Goal: Task Accomplishment & Management: Use online tool/utility

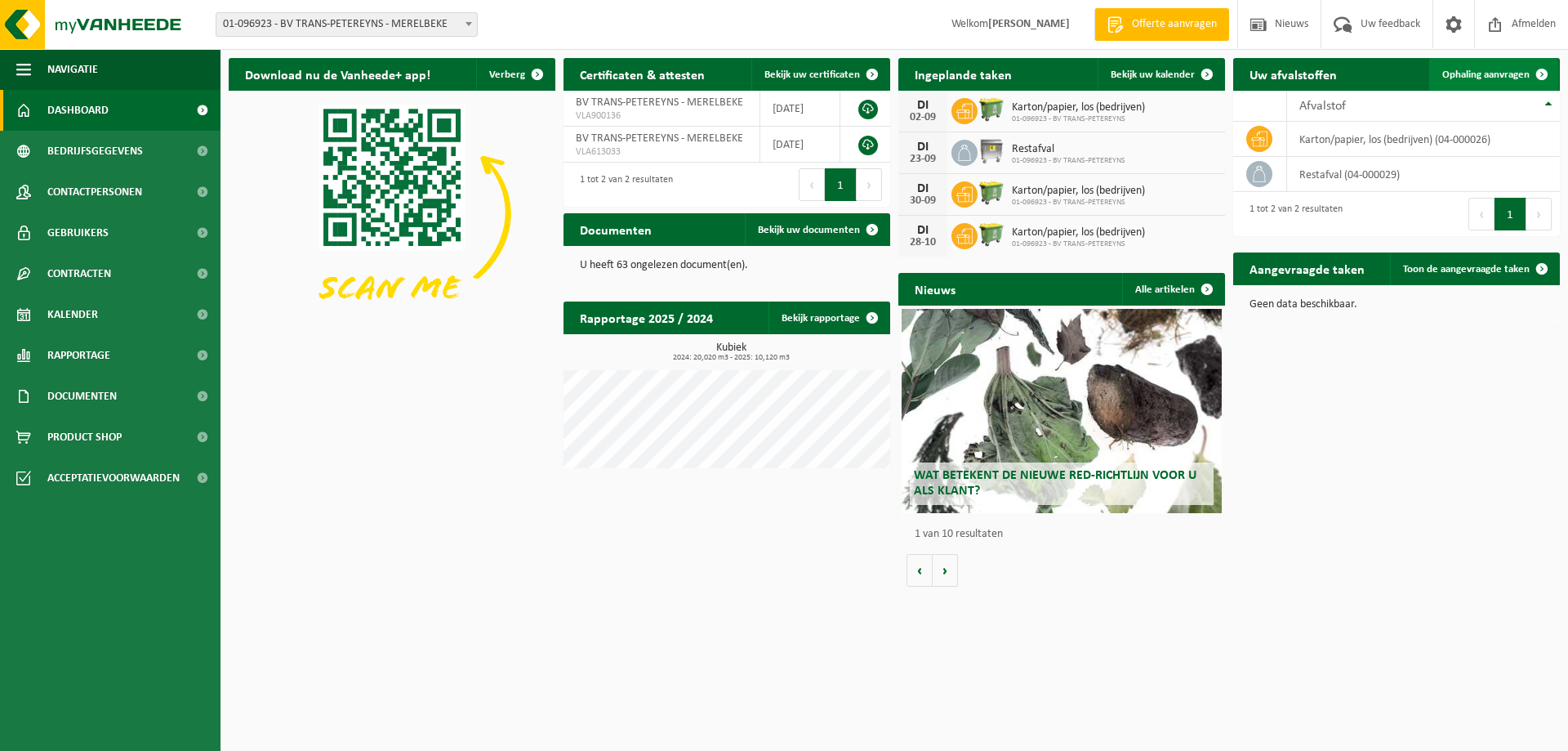
click at [1502, 78] on span "Ophaling aanvragen" at bounding box center [1486, 75] width 88 height 11
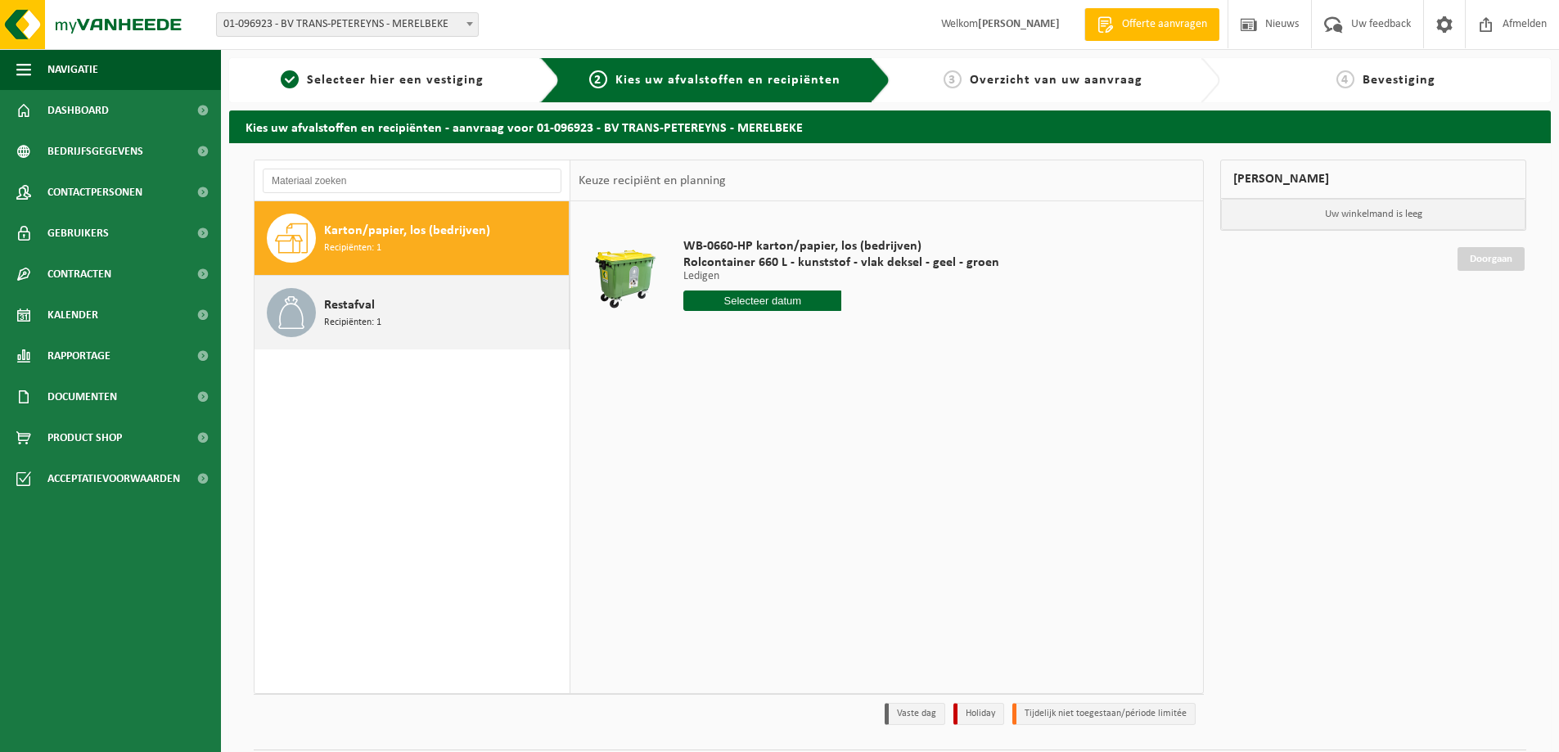
click at [340, 326] on span "Recipiënten: 1" at bounding box center [352, 323] width 57 height 16
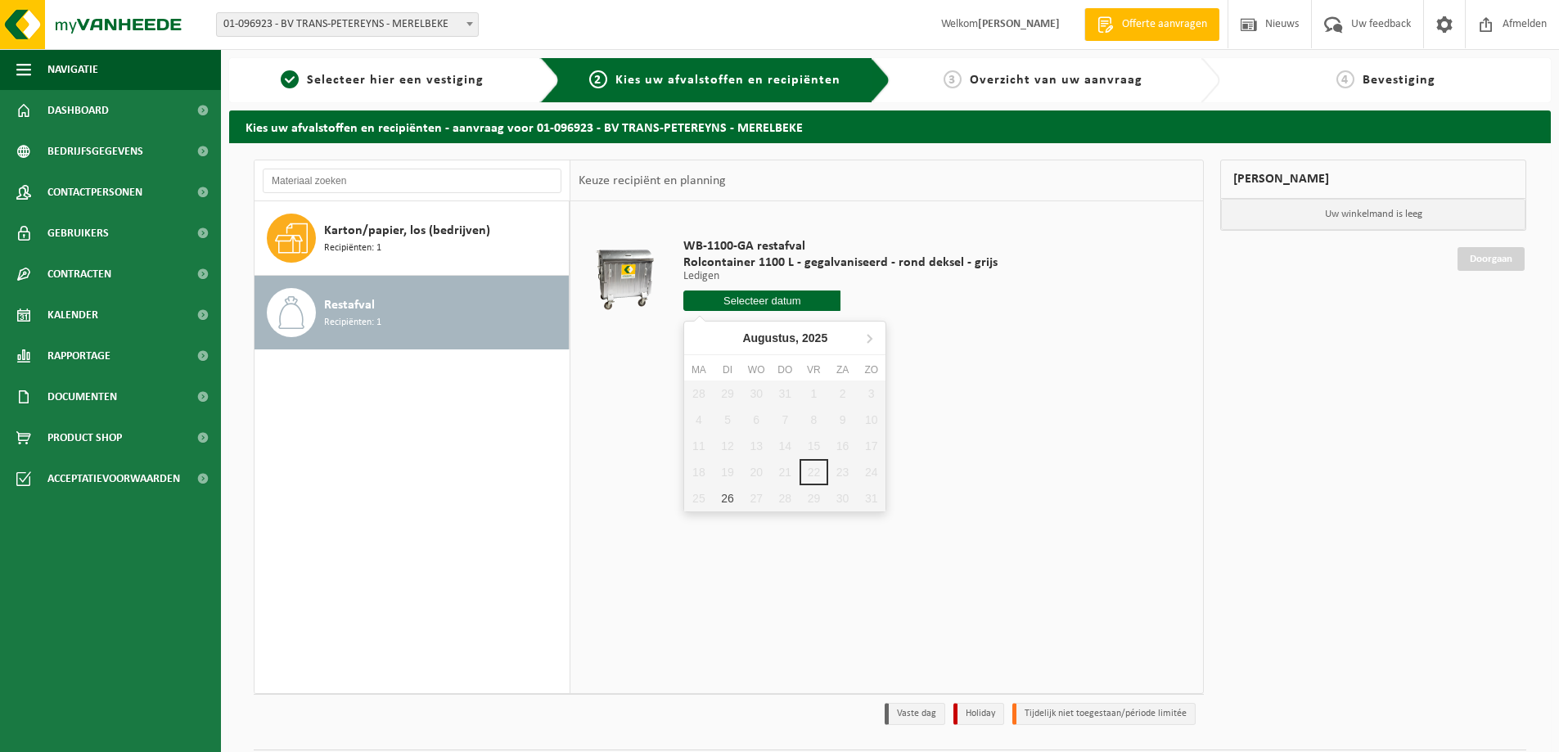
click at [745, 306] on input "text" at bounding box center [761, 300] width 157 height 20
click at [730, 505] on div "26" at bounding box center [727, 498] width 29 height 26
type input "Van [DATE]"
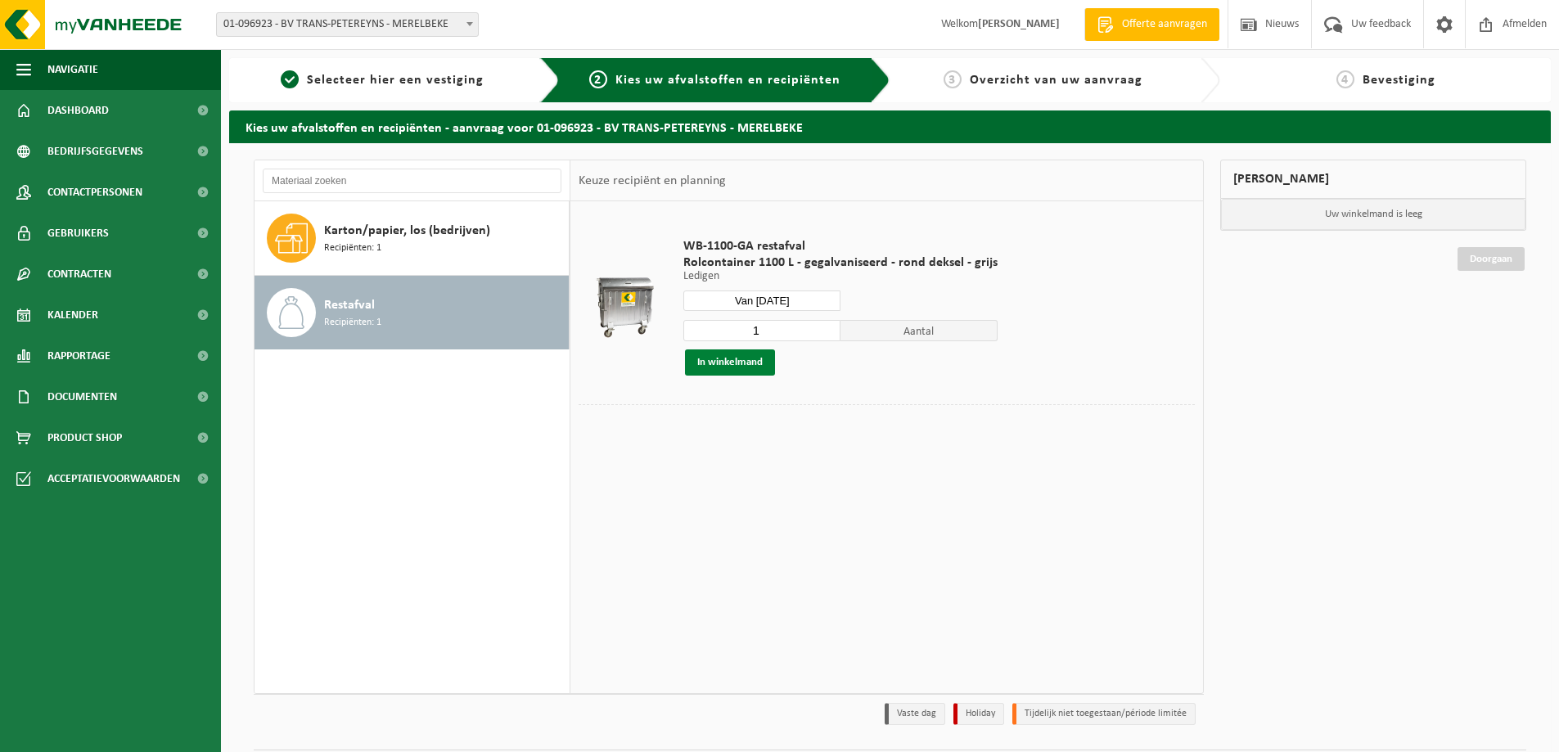
click at [750, 367] on button "In winkelmand" at bounding box center [730, 362] width 90 height 26
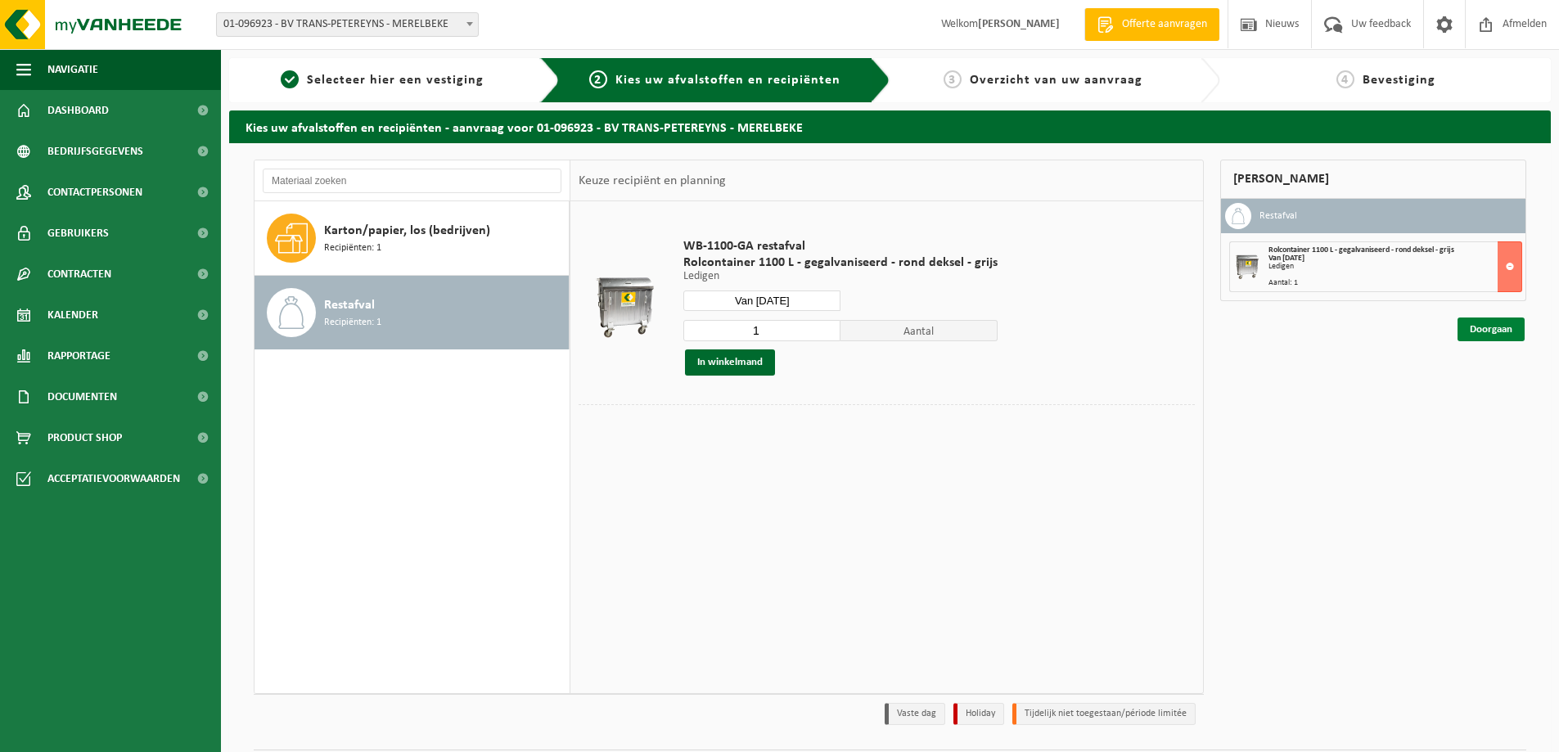
click at [1496, 336] on link "Doorgaan" at bounding box center [1490, 329] width 67 height 24
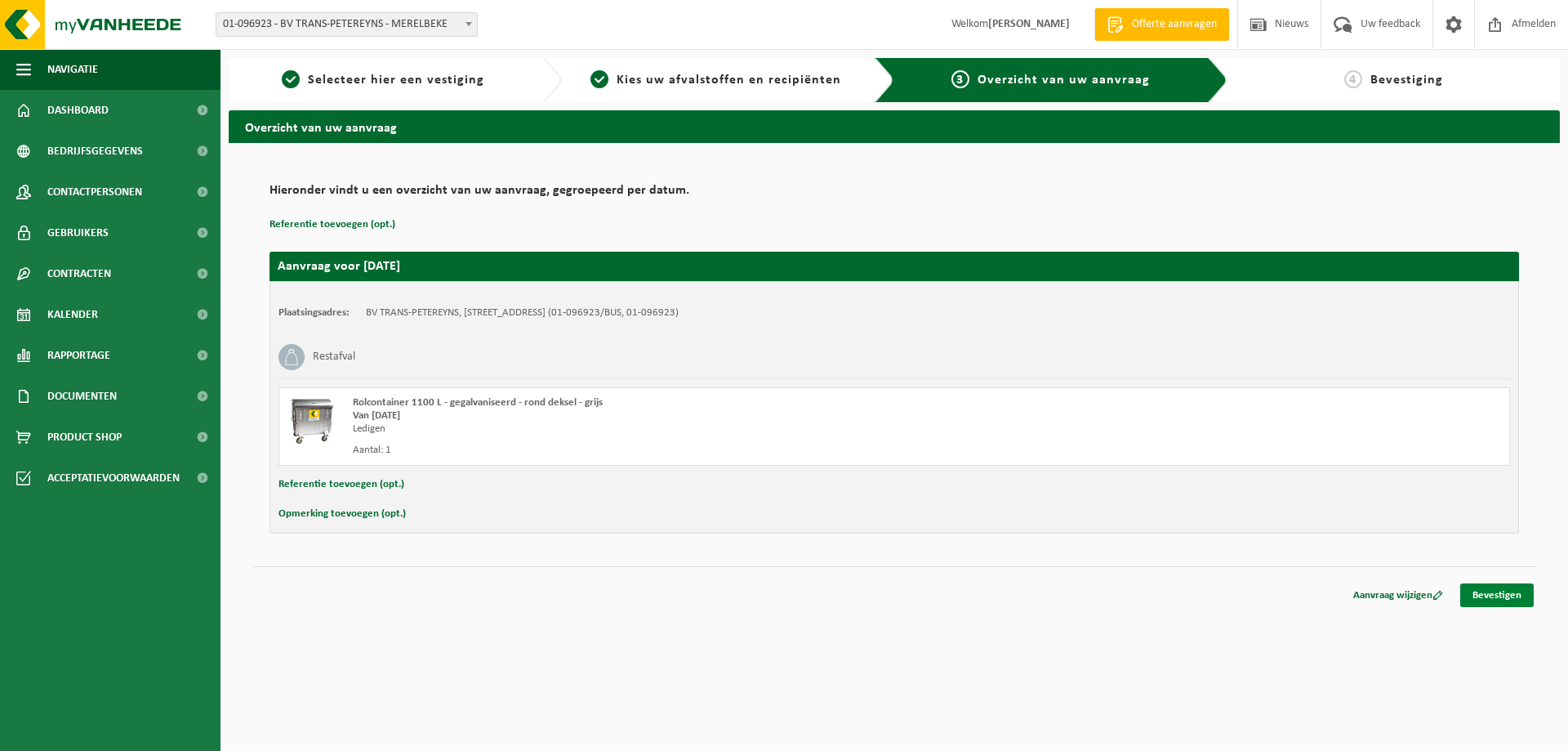
click at [1499, 603] on link "Bevestigen" at bounding box center [1497, 595] width 74 height 24
